Goal: Task Accomplishment & Management: Use online tool/utility

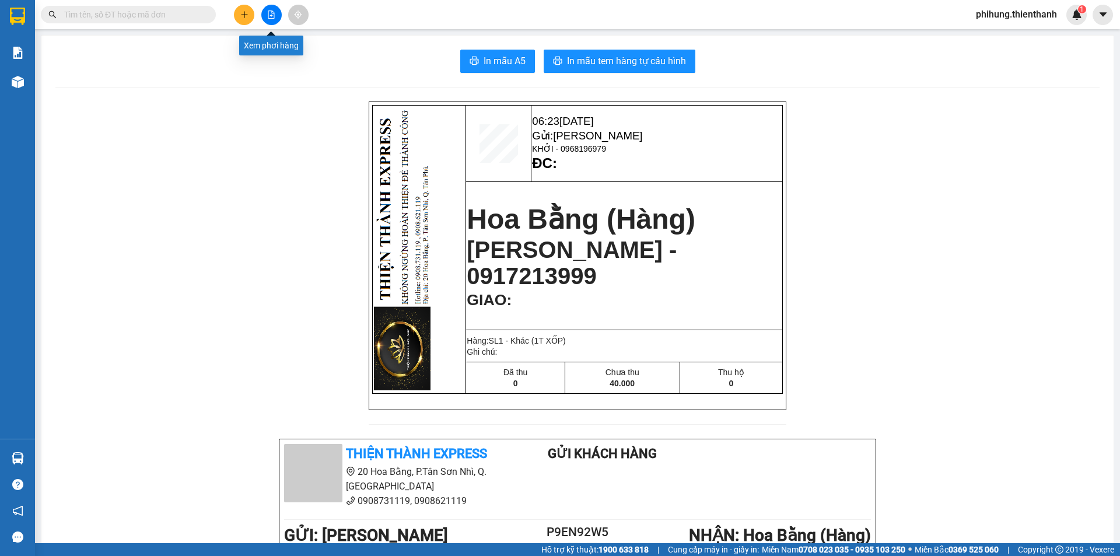
click at [270, 15] on icon "file-add" at bounding box center [271, 15] width 8 height 8
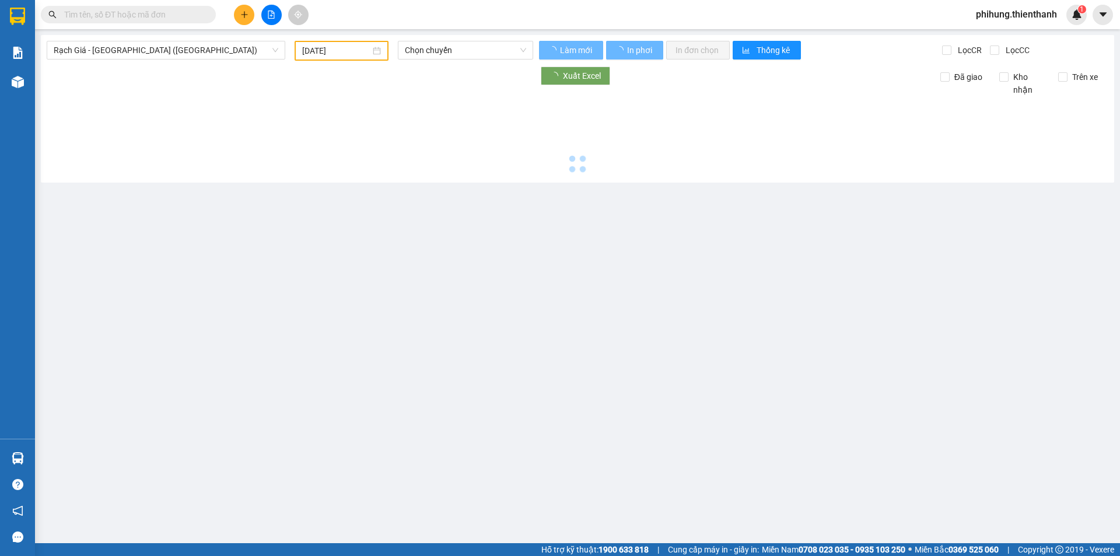
type input "[DATE]"
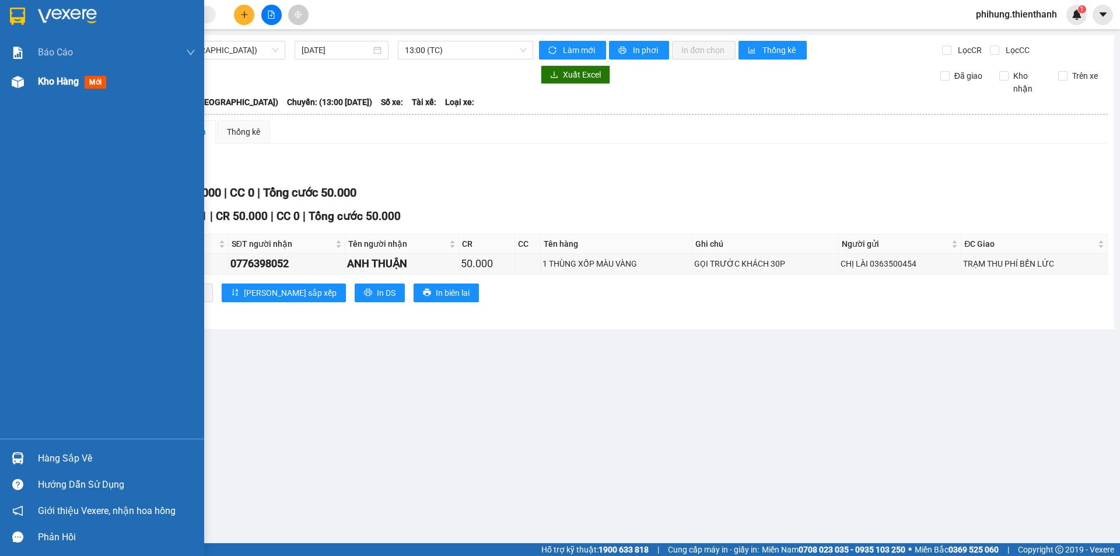
click at [27, 86] on div at bounding box center [18, 82] width 20 height 20
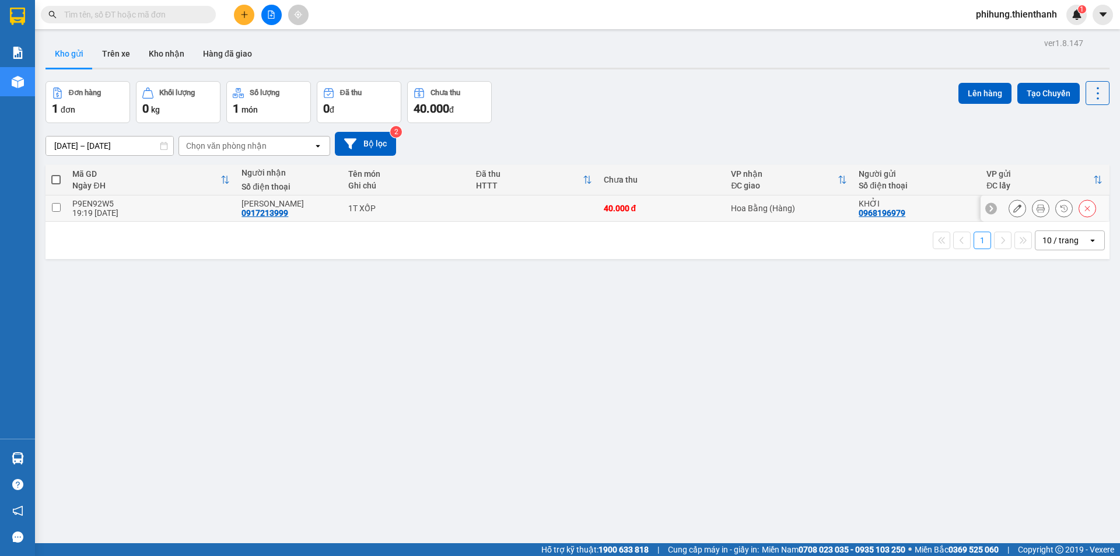
click at [54, 204] on input "checkbox" at bounding box center [56, 207] width 9 height 9
checkbox input "true"
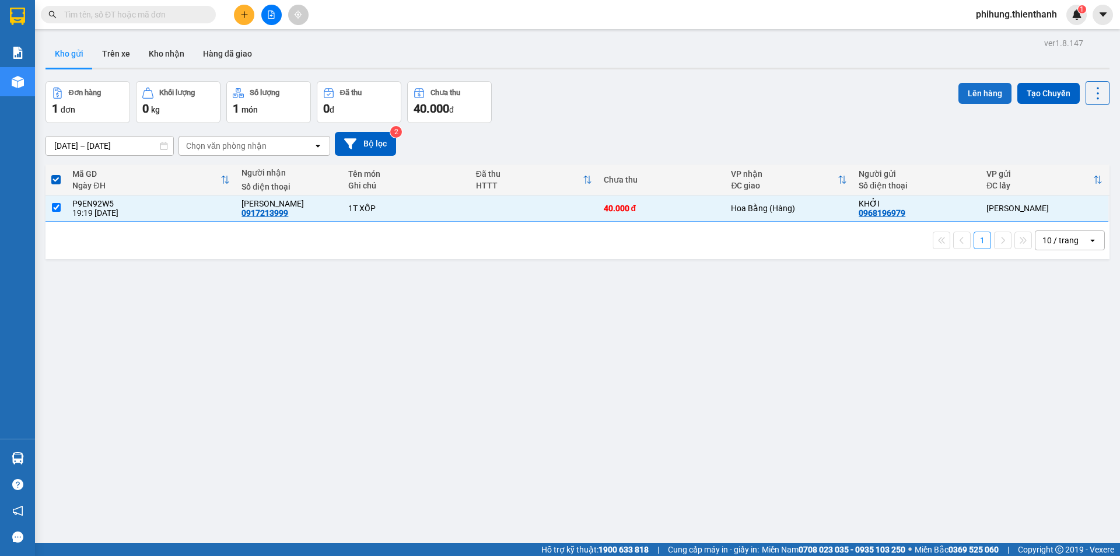
click at [981, 92] on button "Lên hàng" at bounding box center [985, 93] width 53 height 21
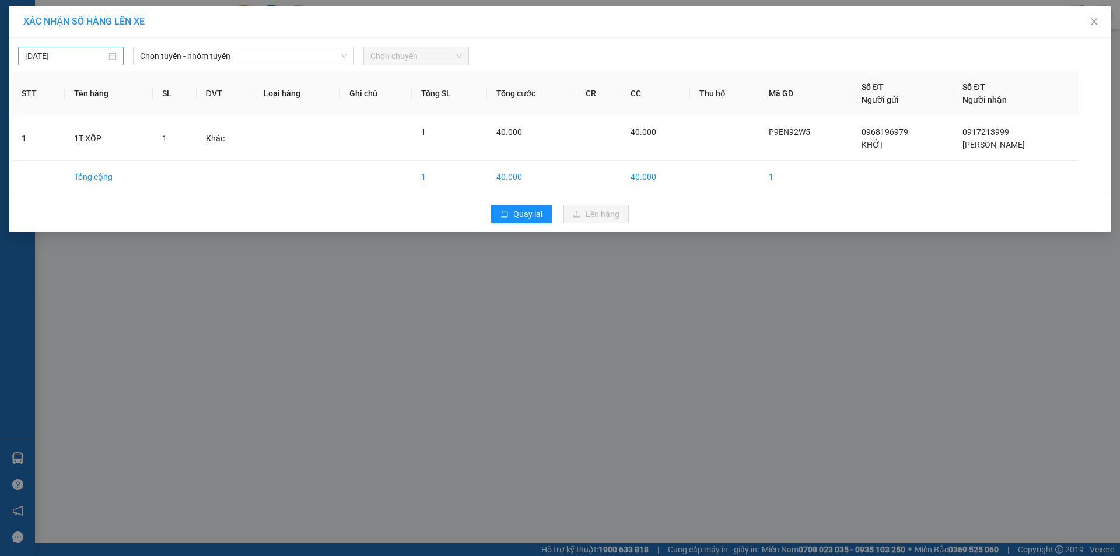
click at [61, 58] on input "[DATE]" at bounding box center [65, 56] width 81 height 13
click at [60, 158] on div "13" at bounding box center [57, 159] width 14 height 14
type input "[DATE]"
click at [288, 40] on div "13/10/2025 Chọn tuyến - nhóm tuyến Chọn chuyến STT Tên hàng SL ĐVT Loại hàng Gh…" at bounding box center [560, 135] width 1102 height 195
click at [287, 53] on span "Chọn tuyến - nhóm tuyến" at bounding box center [243, 56] width 207 height 18
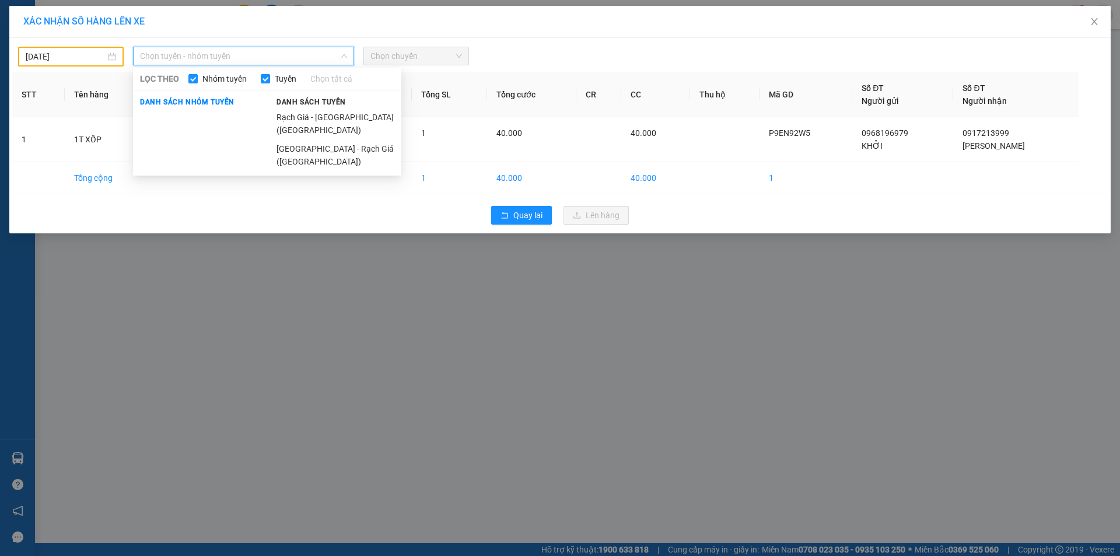
click at [280, 112] on li "Rạch Giá - [GEOGRAPHIC_DATA] ([GEOGRAPHIC_DATA])" at bounding box center [336, 124] width 132 height 32
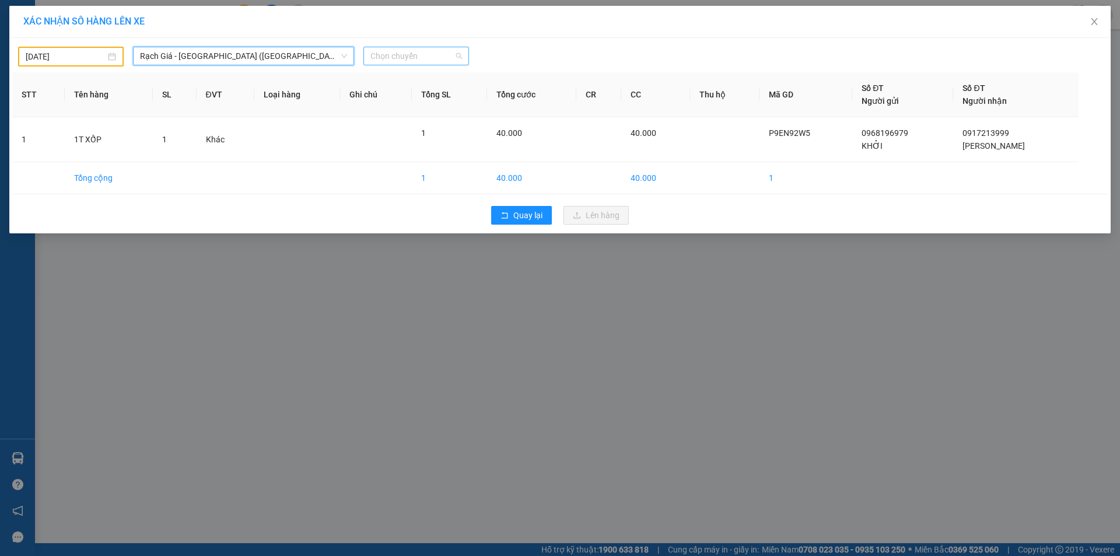
click at [382, 58] on span "Chọn chuyến" at bounding box center [417, 56] width 92 height 18
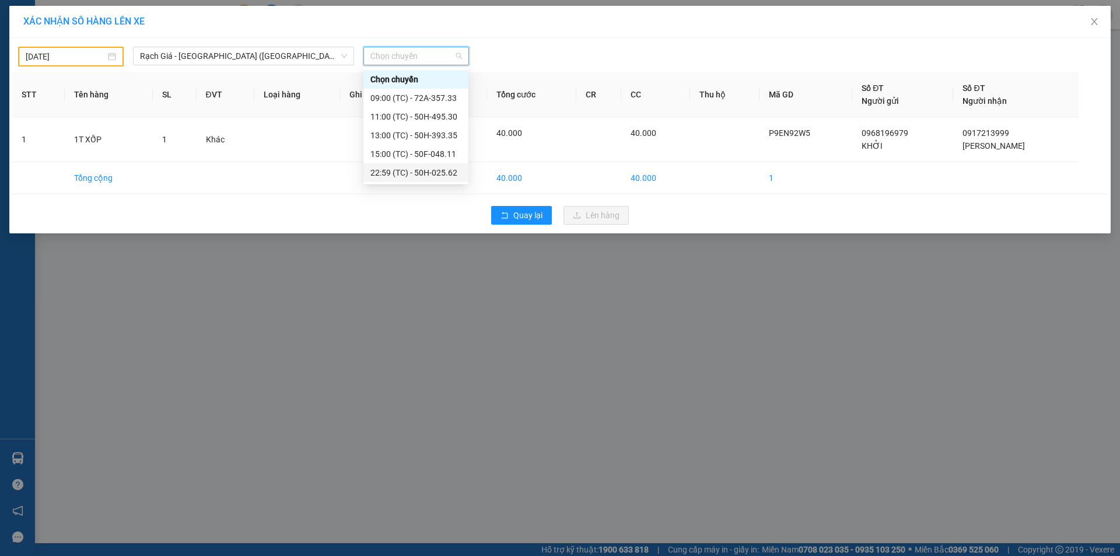
click at [409, 176] on div "22:59 (TC) - 50H-025.62" at bounding box center [416, 172] width 91 height 13
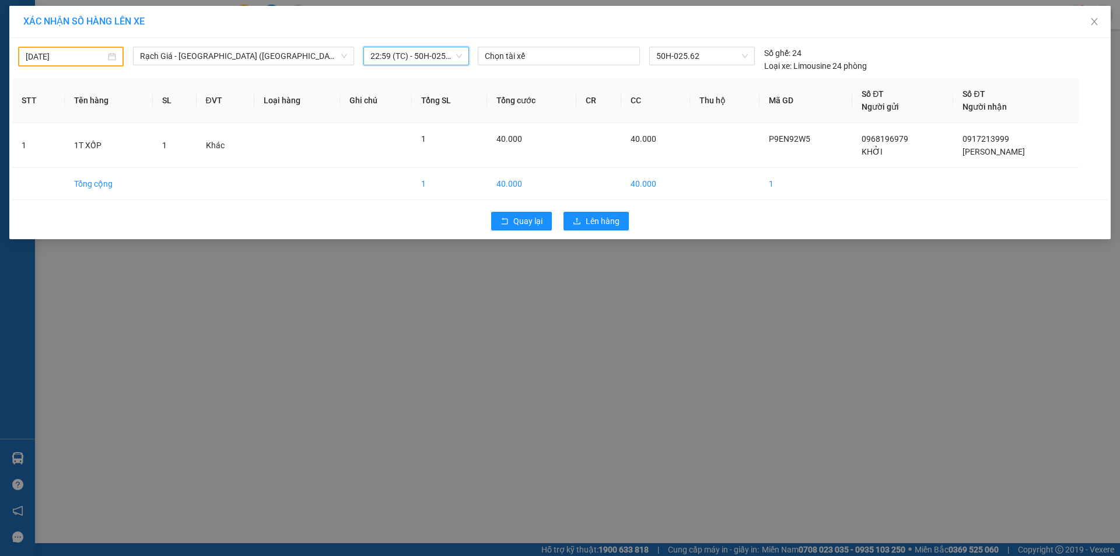
click at [429, 60] on span "22:59 (TC) - 50H-025.62" at bounding box center [417, 56] width 92 height 18
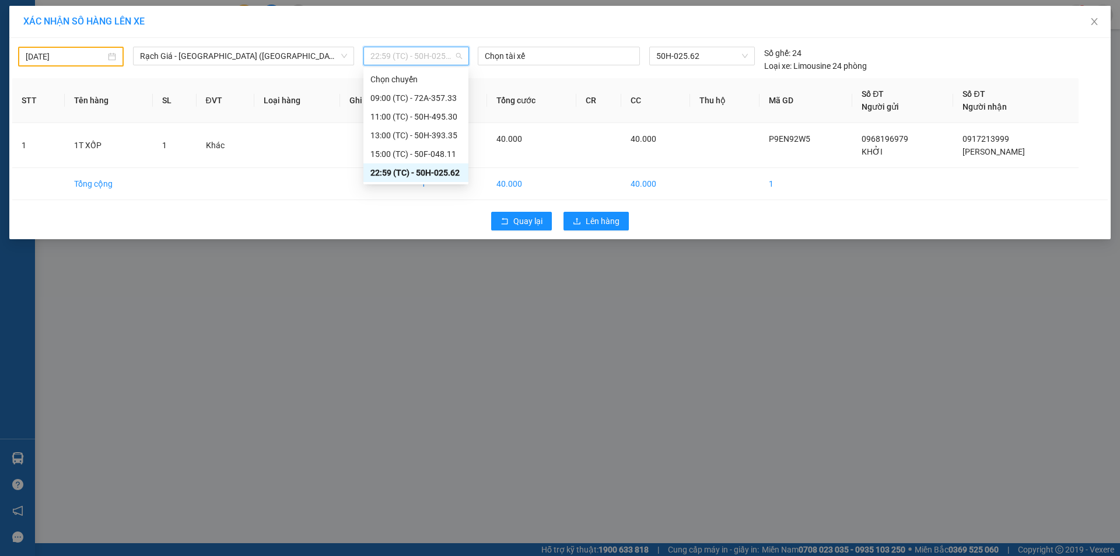
click at [424, 240] on div "XÁC NHẬN SỐ HÀNG LÊN XE 13/10/2025 Rạch Giá - Sài Gòn (Hàng Hoá) LỌC THEO Nhóm …" at bounding box center [560, 278] width 1120 height 556
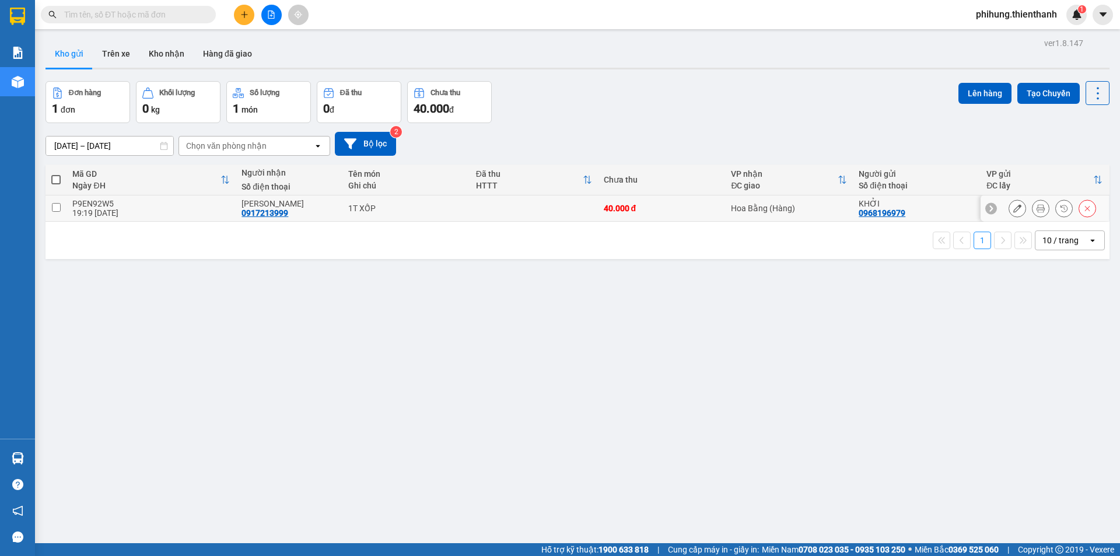
click at [55, 207] on input "checkbox" at bounding box center [56, 207] width 9 height 9
checkbox input "true"
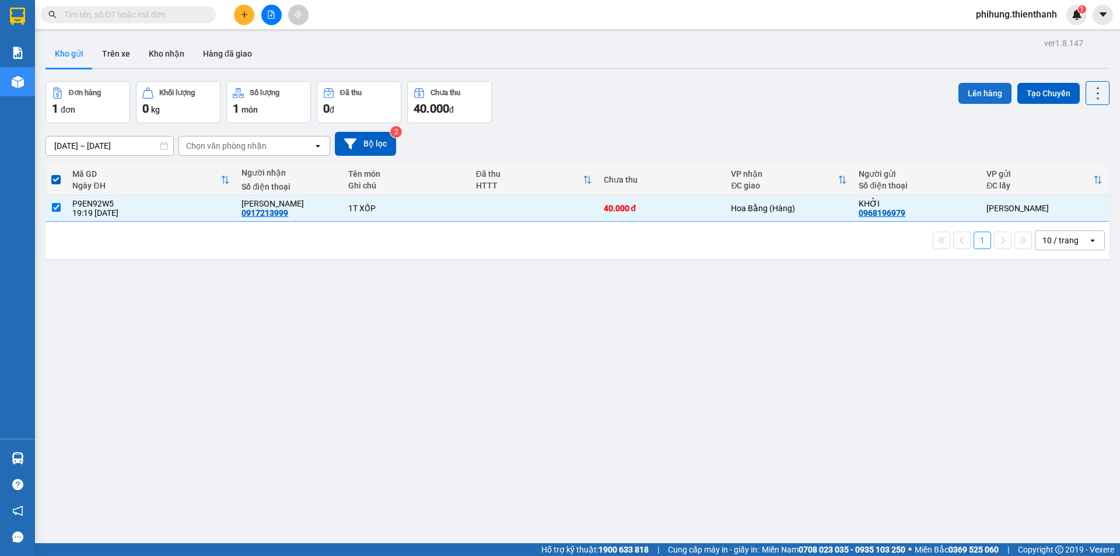
click at [976, 102] on button "Lên hàng" at bounding box center [985, 93] width 53 height 21
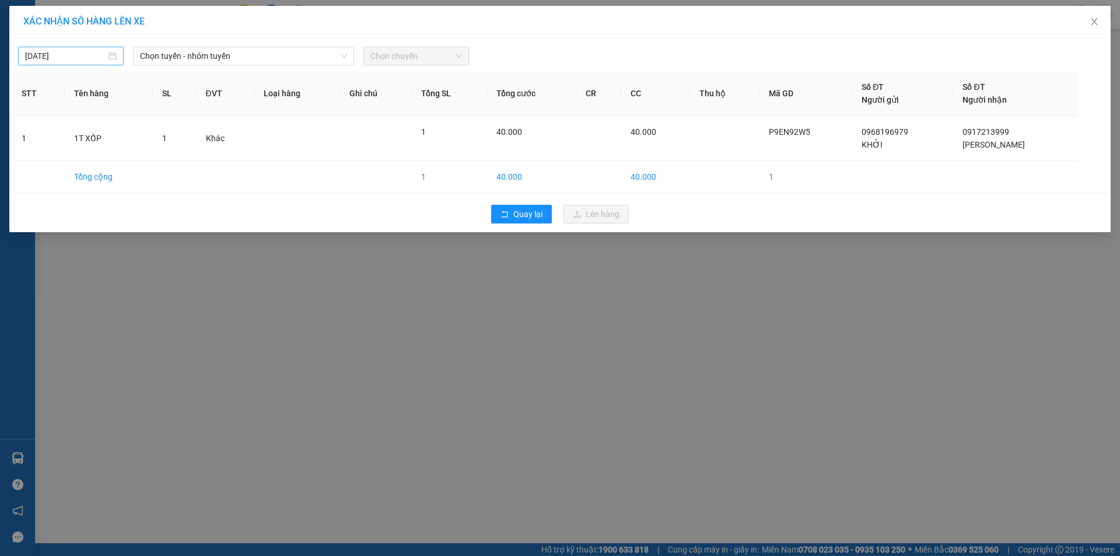
click at [54, 63] on div "[DATE]" at bounding box center [71, 56] width 106 height 19
click at [60, 153] on div "13" at bounding box center [57, 159] width 14 height 14
type input "[DATE]"
click at [177, 51] on span "Chọn tuyến - nhóm tuyến" at bounding box center [243, 56] width 207 height 18
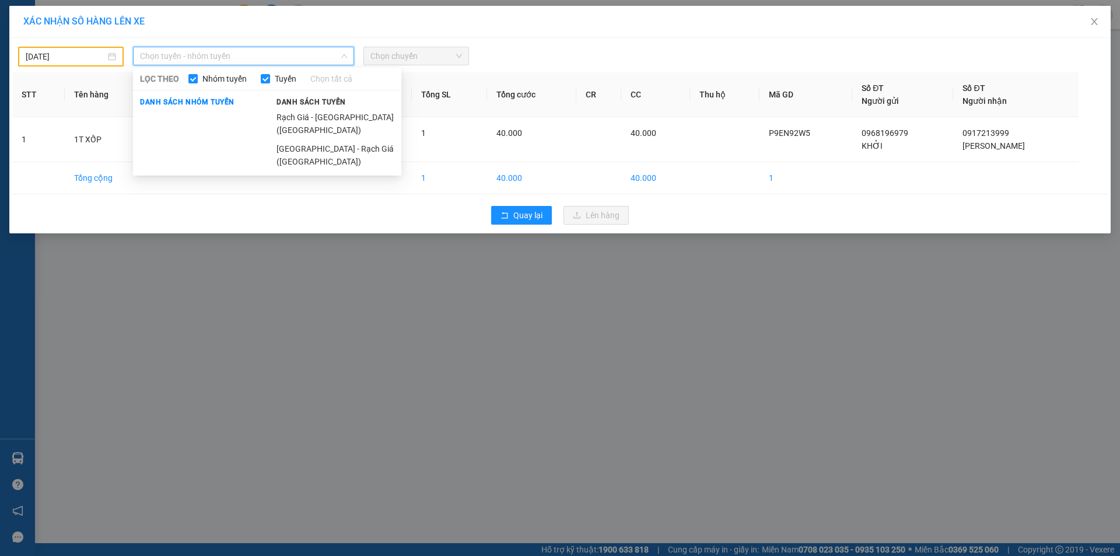
click at [295, 111] on li "Rạch Giá - [GEOGRAPHIC_DATA] ([GEOGRAPHIC_DATA])" at bounding box center [336, 124] width 132 height 32
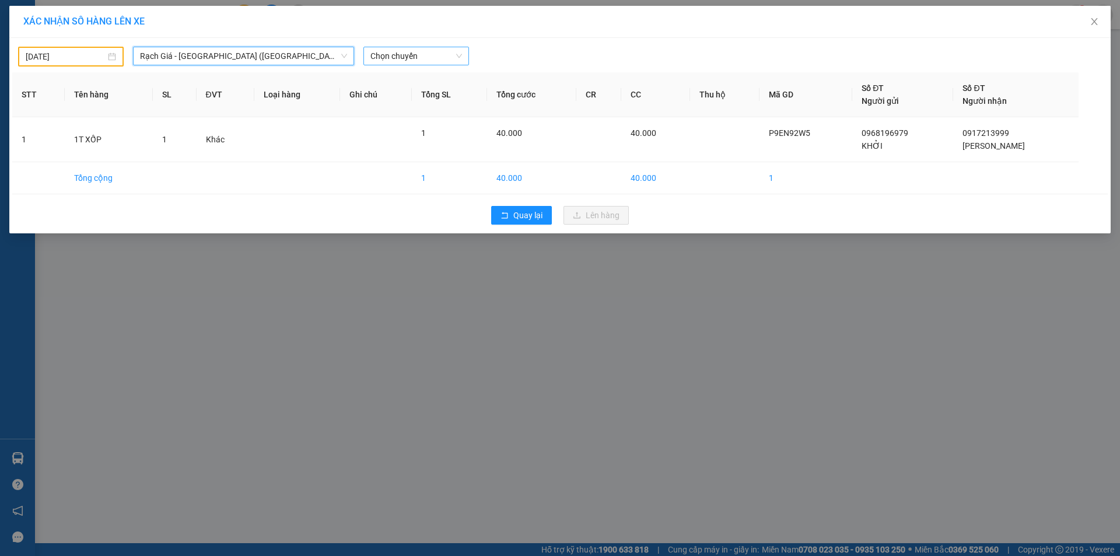
click at [412, 60] on span "Chọn chuyến" at bounding box center [417, 56] width 92 height 18
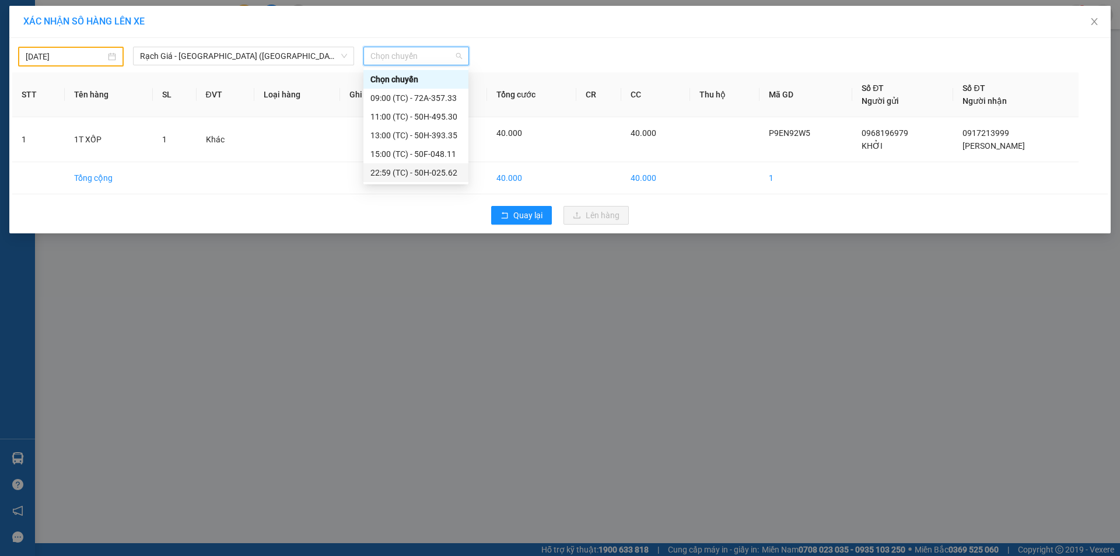
click at [396, 175] on div "22:59 (TC) - 50H-025.62" at bounding box center [416, 172] width 91 height 13
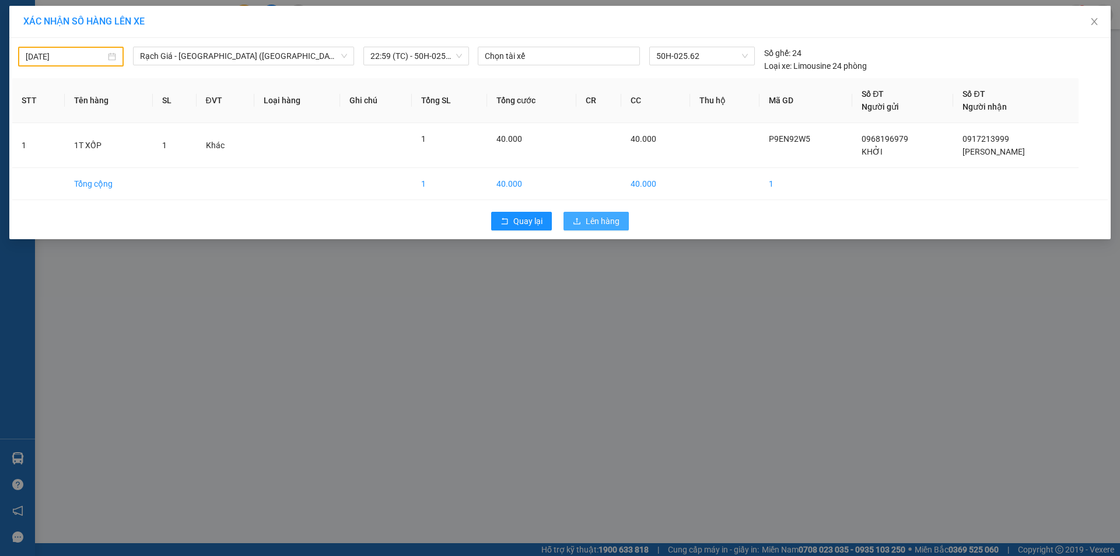
click at [584, 219] on button "Lên hàng" at bounding box center [596, 221] width 65 height 19
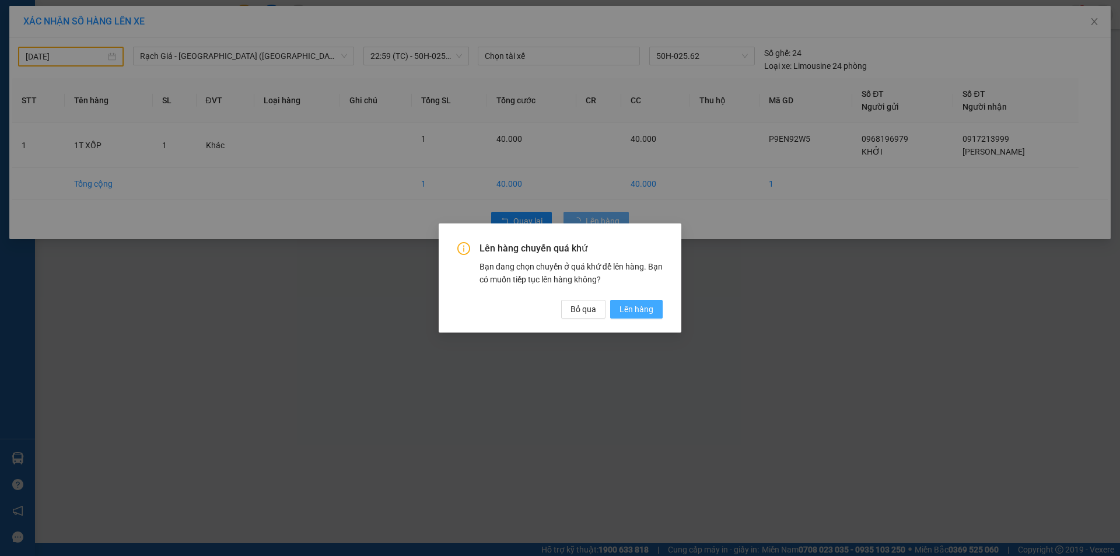
click at [632, 307] on span "Lên hàng" at bounding box center [637, 309] width 34 height 13
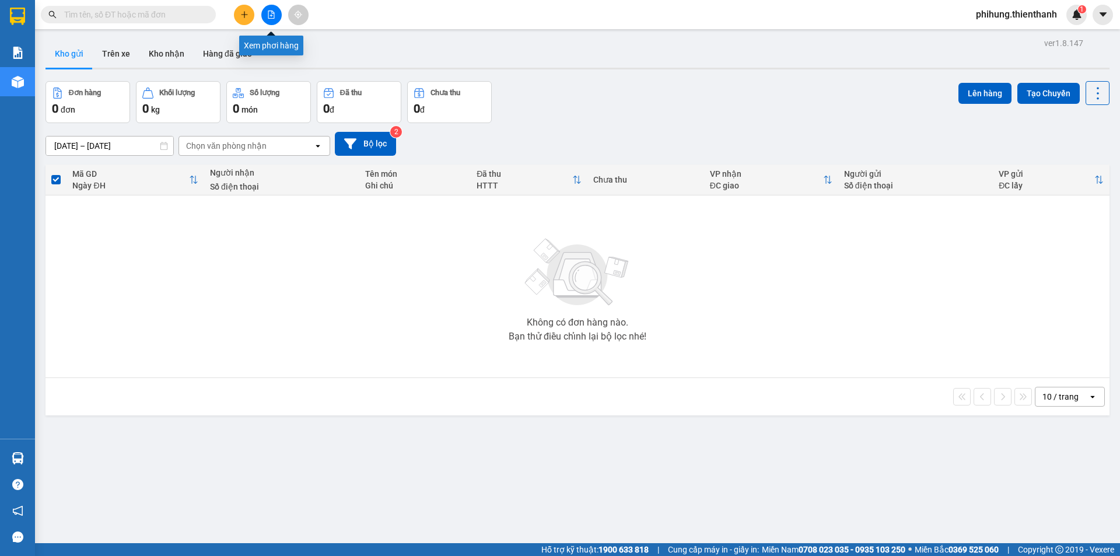
click at [277, 15] on button at bounding box center [271, 15] width 20 height 20
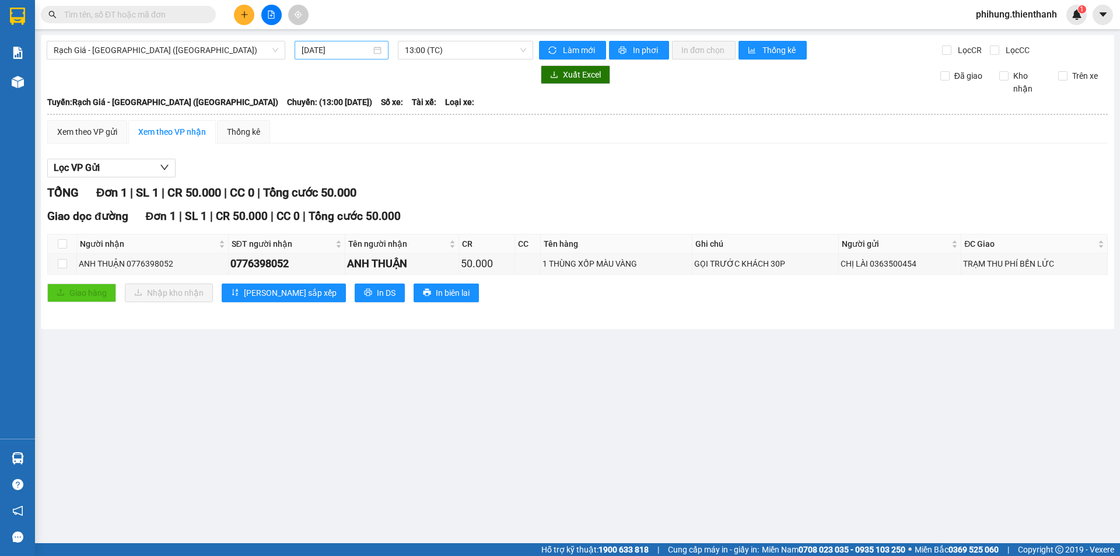
click at [326, 55] on input "[DATE]" at bounding box center [336, 50] width 69 height 13
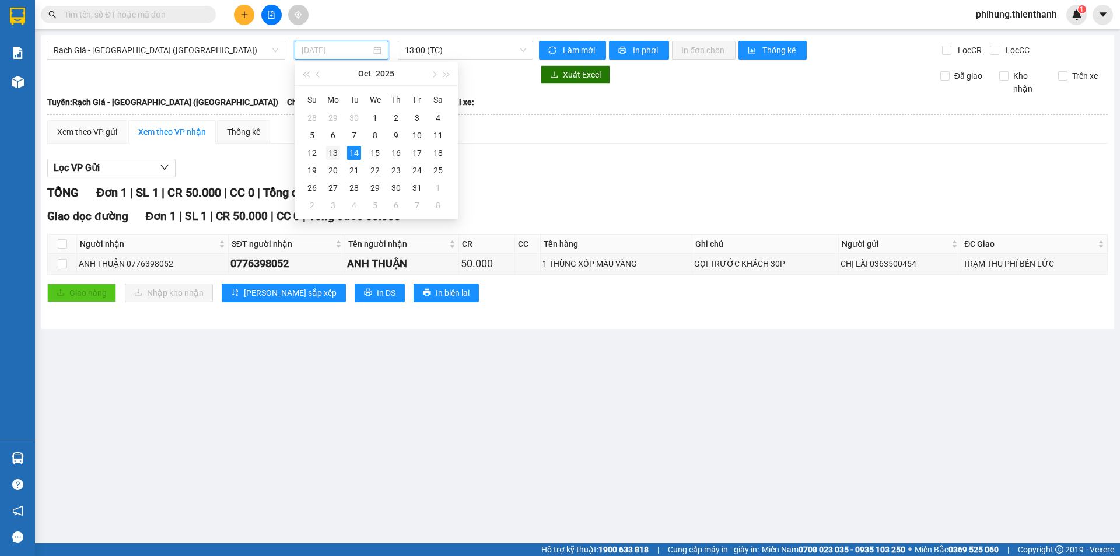
click at [336, 148] on div "13" at bounding box center [333, 153] width 14 height 14
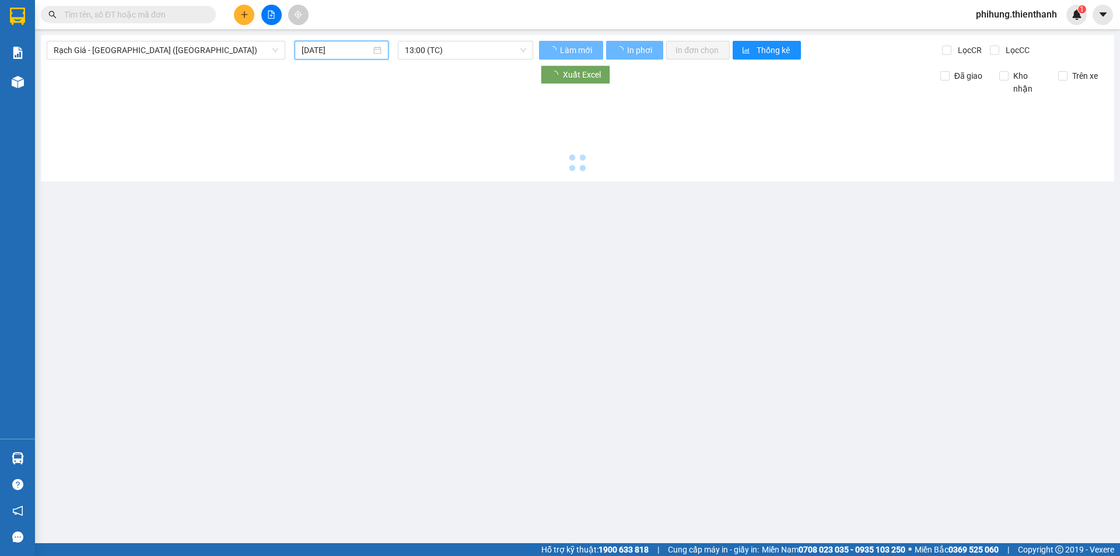
type input "[DATE]"
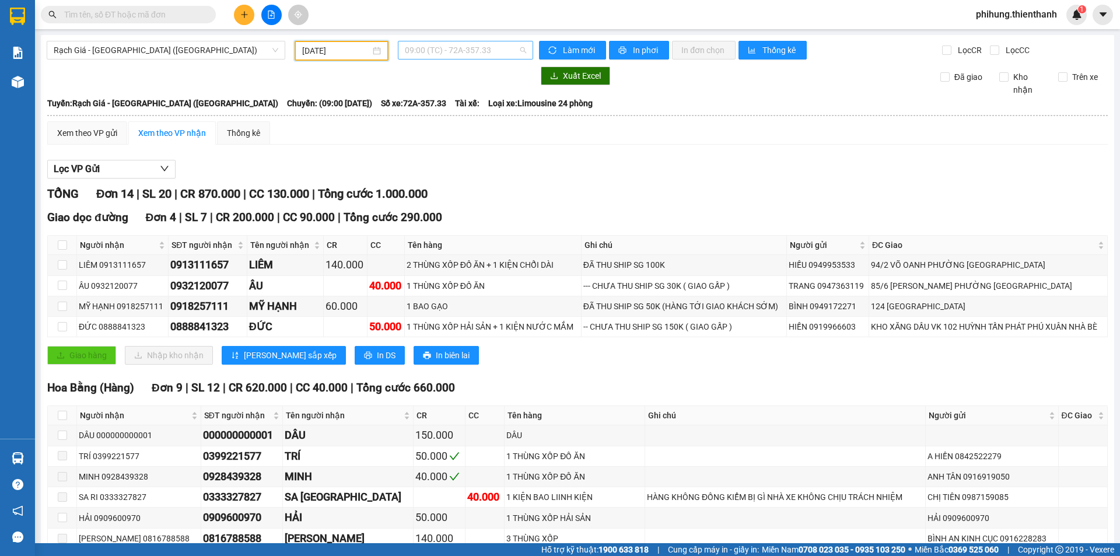
click at [437, 53] on span "09:00 (TC) - 72A-357.33" at bounding box center [465, 50] width 121 height 18
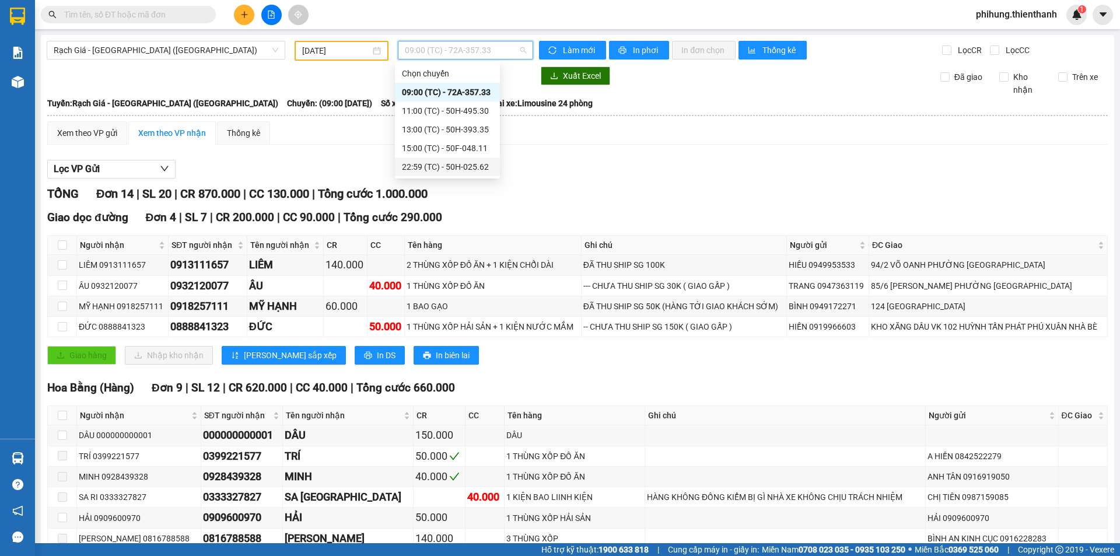
click at [451, 175] on div "22:59 (TC) - 50H-025.62" at bounding box center [447, 167] width 105 height 19
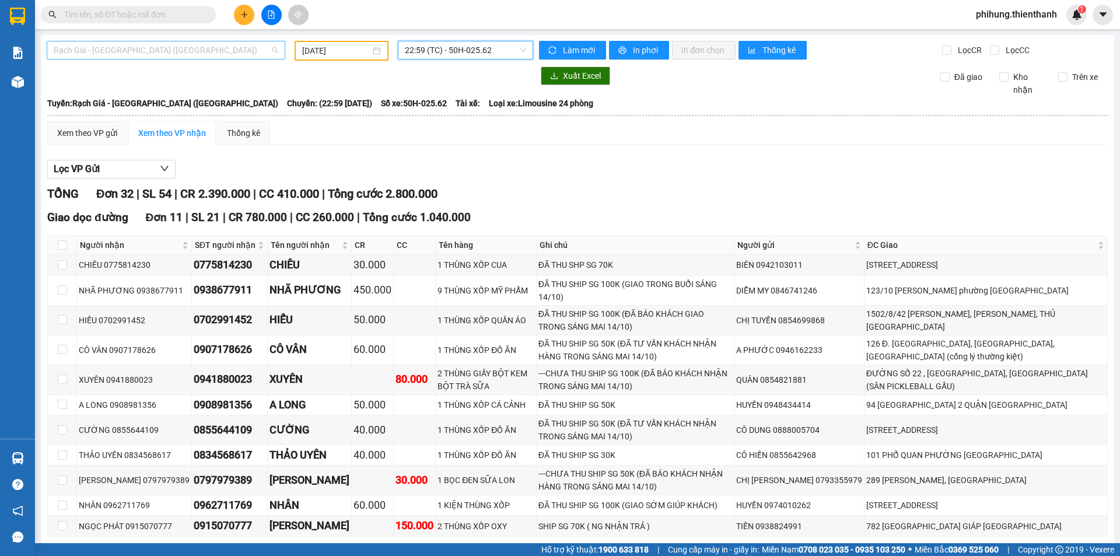
click at [176, 50] on span "Rạch Giá - [GEOGRAPHIC_DATA] ([GEOGRAPHIC_DATA])" at bounding box center [166, 50] width 225 height 18
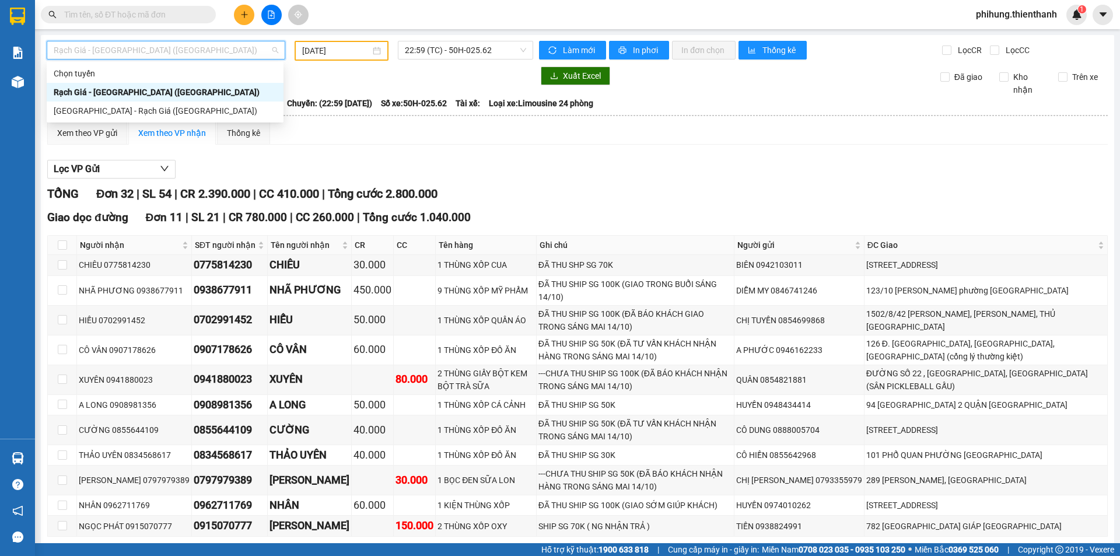
click at [156, 100] on div "Rạch Giá - [GEOGRAPHIC_DATA] ([GEOGRAPHIC_DATA])" at bounding box center [165, 92] width 237 height 19
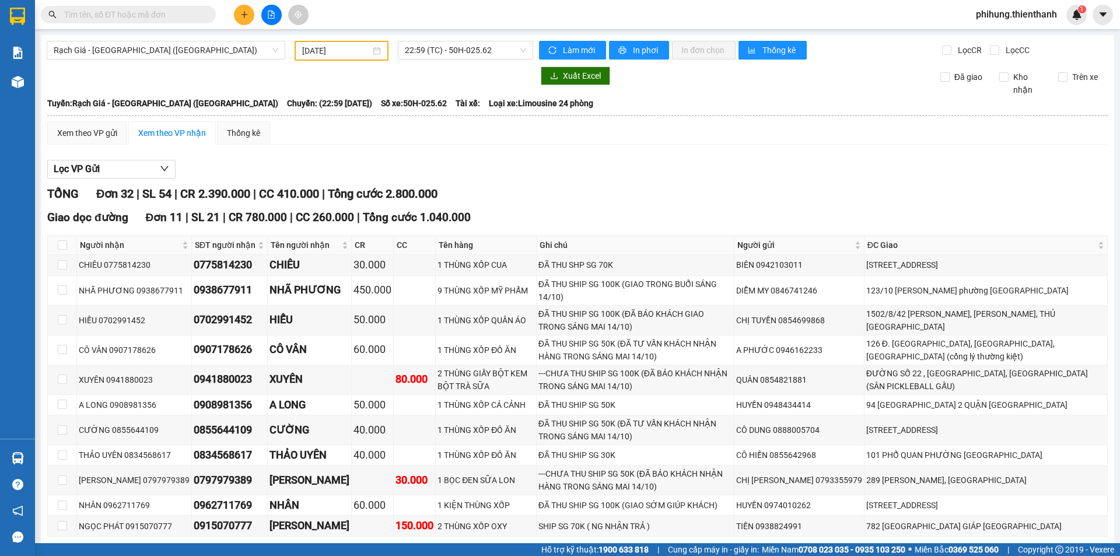
click at [183, 33] on main "Rạch Giá - Sài Gòn (Hàng Hoá) 13/10/2025 22:59 (TC) - 50H-025.62 Làm mới In phơ…" at bounding box center [560, 271] width 1120 height 543
click at [183, 47] on span "Rạch Giá - [GEOGRAPHIC_DATA] ([GEOGRAPHIC_DATA])" at bounding box center [166, 50] width 225 height 18
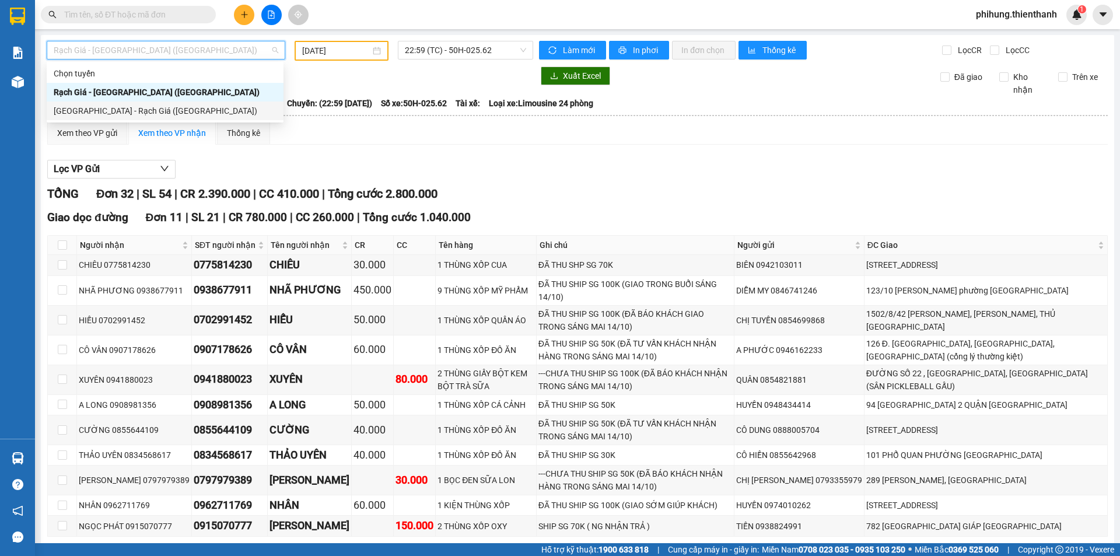
click at [177, 111] on div "Sài Gòn - Rạch Giá (Hàng Hoá)" at bounding box center [165, 110] width 223 height 13
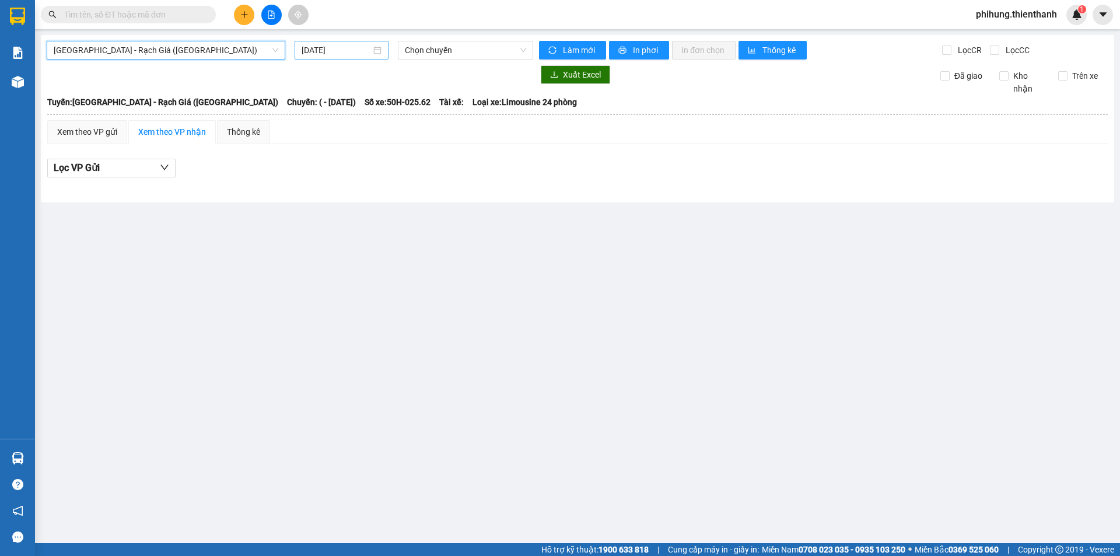
click at [328, 43] on div "[DATE]" at bounding box center [342, 50] width 94 height 19
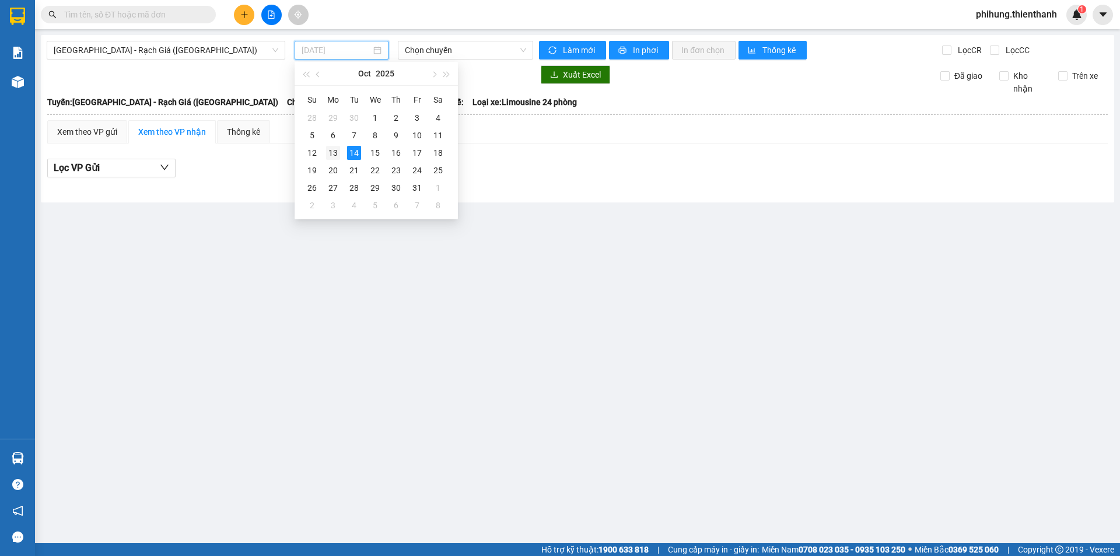
click at [336, 153] on div "13" at bounding box center [333, 153] width 14 height 14
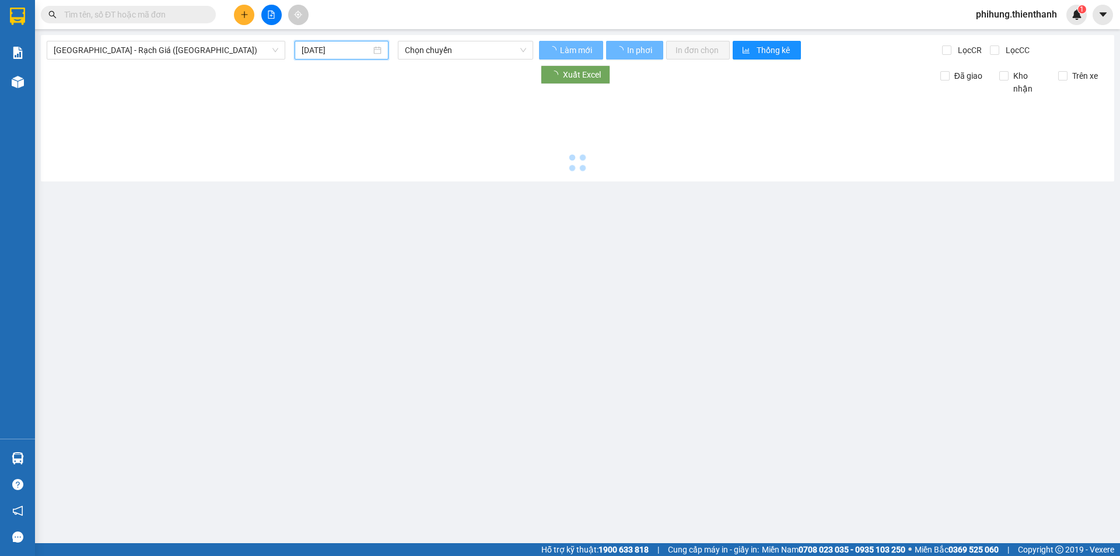
type input "[DATE]"
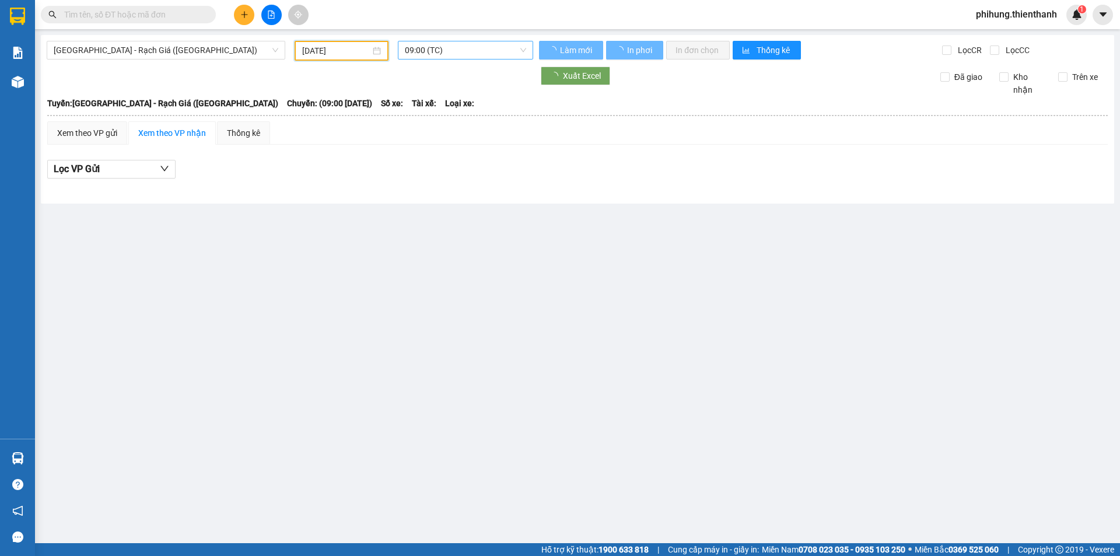
click at [443, 48] on span "09:00 (TC)" at bounding box center [465, 50] width 121 height 18
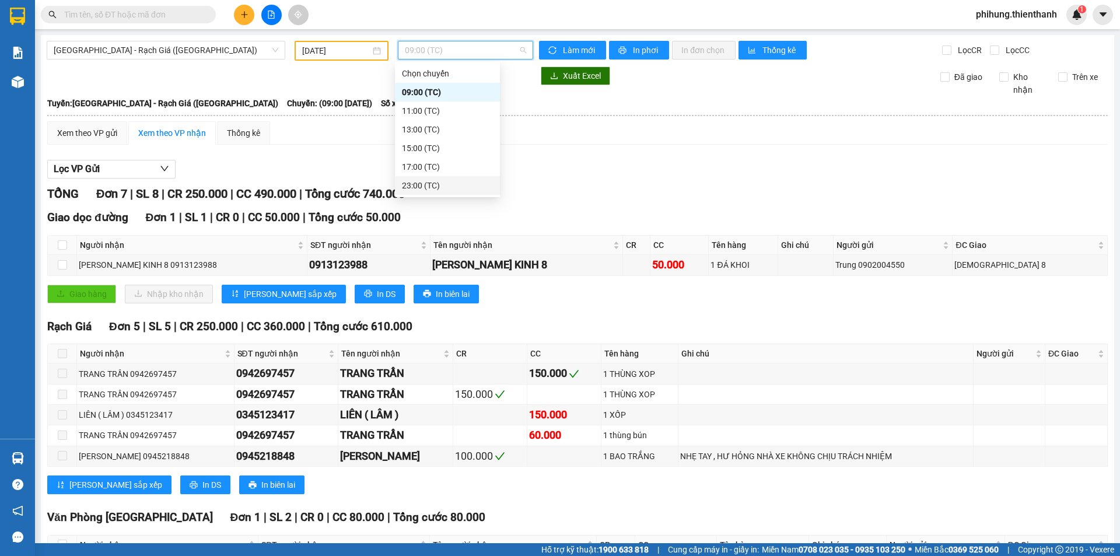
click at [431, 179] on div "23:00 (TC)" at bounding box center [447, 185] width 91 height 13
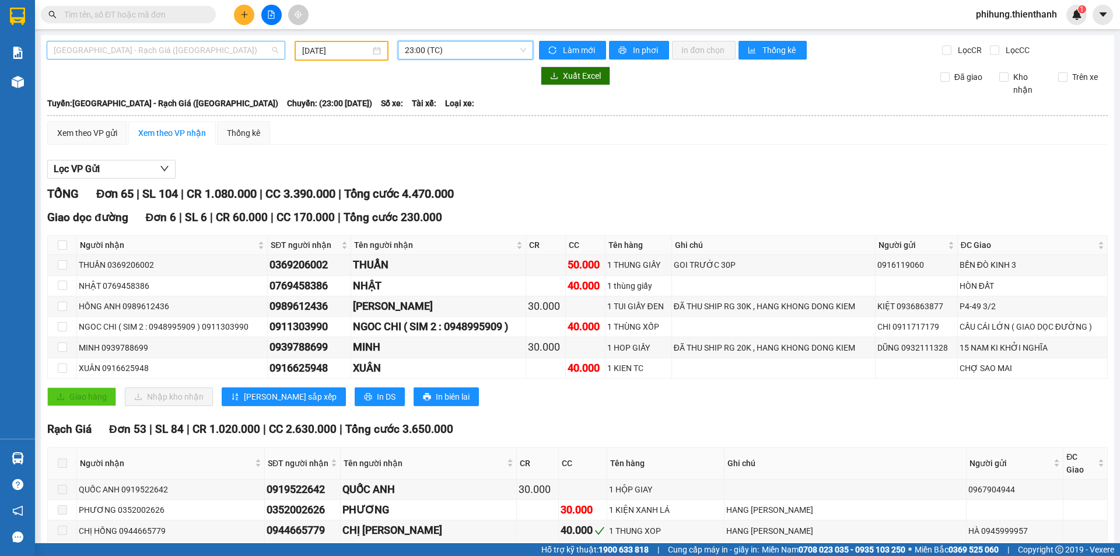
click at [228, 57] on span "Sài Gòn - Rạch Giá (Hàng Hoá)" at bounding box center [166, 50] width 225 height 18
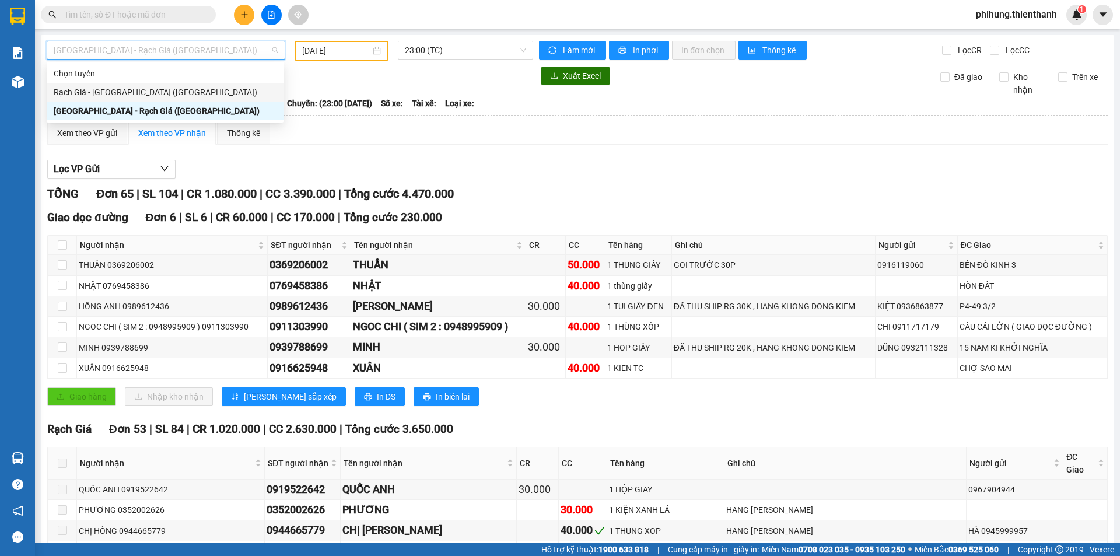
click at [171, 90] on div "Rạch Giá - [GEOGRAPHIC_DATA] ([GEOGRAPHIC_DATA])" at bounding box center [165, 92] width 223 height 13
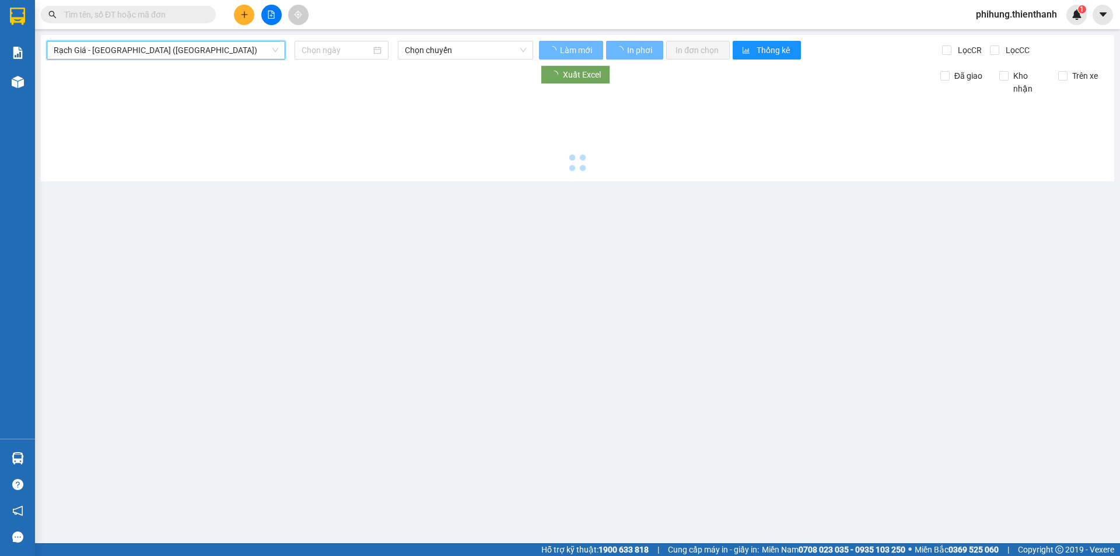
type input "[DATE]"
